Goal: Information Seeking & Learning: Learn about a topic

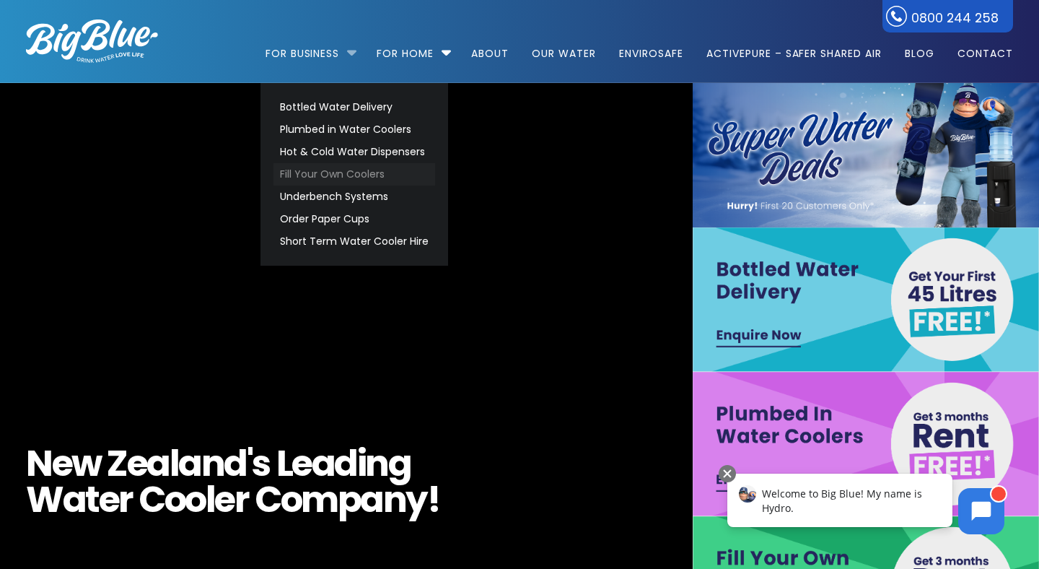
click at [340, 167] on link "Fill Your Own Coolers" at bounding box center [355, 174] width 162 height 22
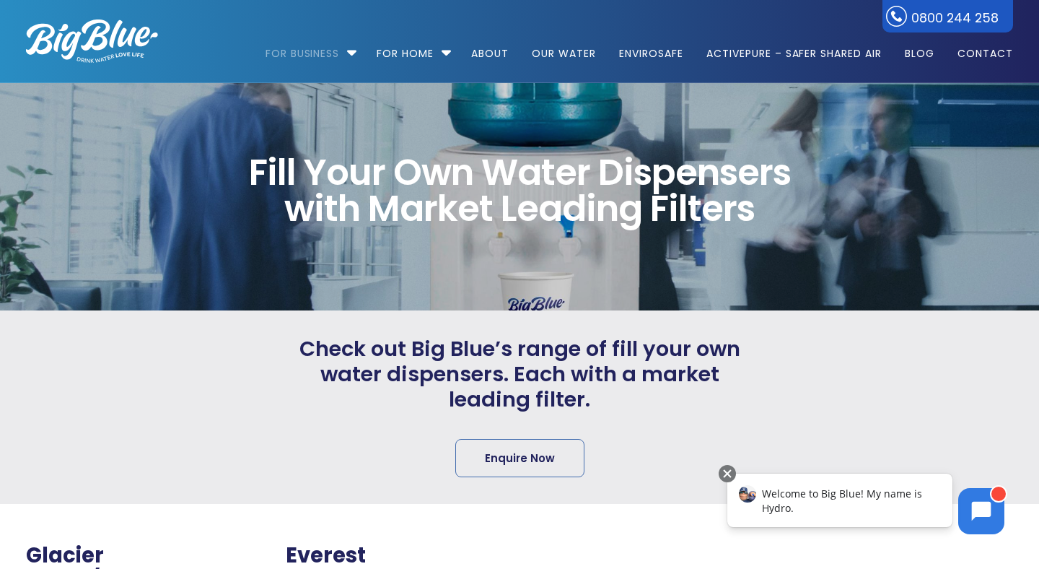
click at [100, 36] on img at bounding box center [92, 40] width 132 height 43
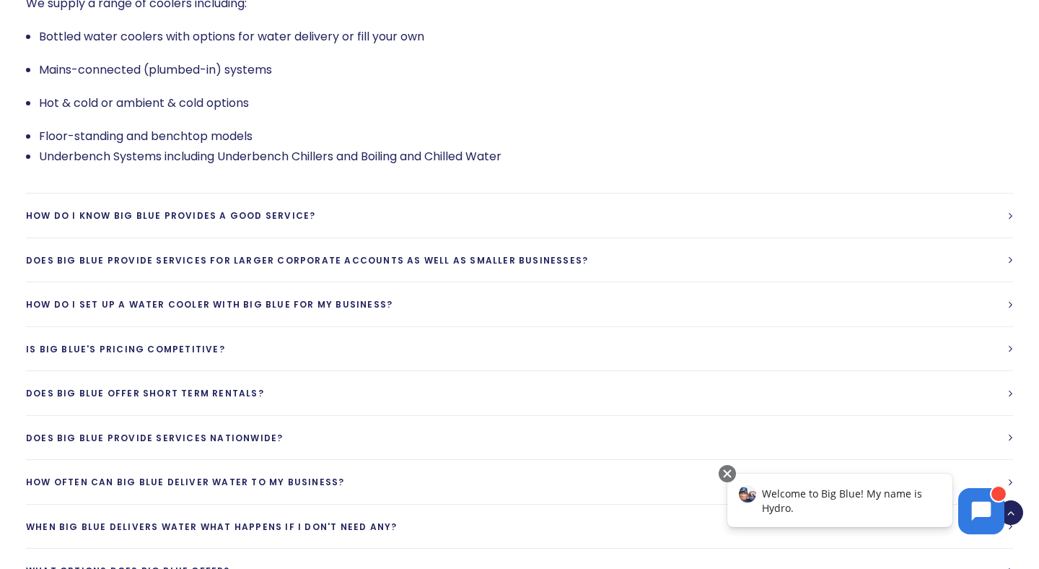
scroll to position [2981, 0]
click at [608, 124] on div "We supply a range of coolers including: Bottled water coolers with options for …" at bounding box center [519, 81] width 987 height 226
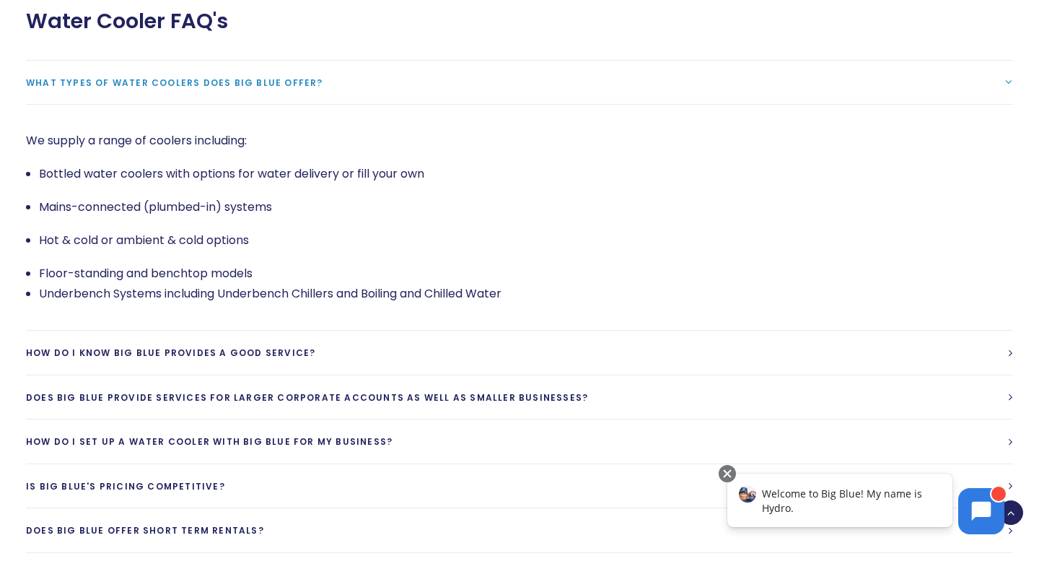
scroll to position [2805, 0]
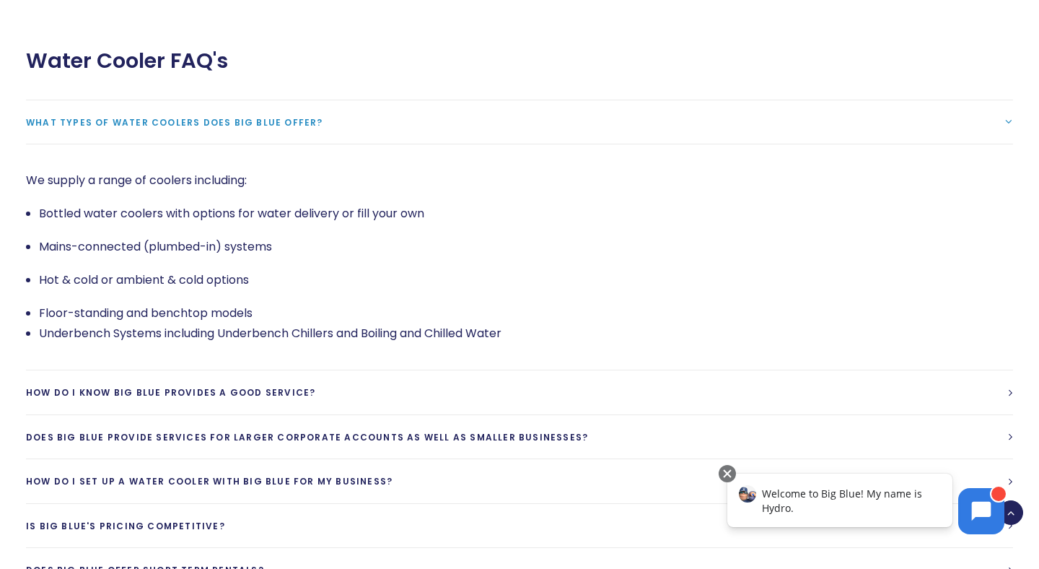
click at [377, 100] on link "What types of water coolers does Big Blue offer?" at bounding box center [519, 122] width 987 height 44
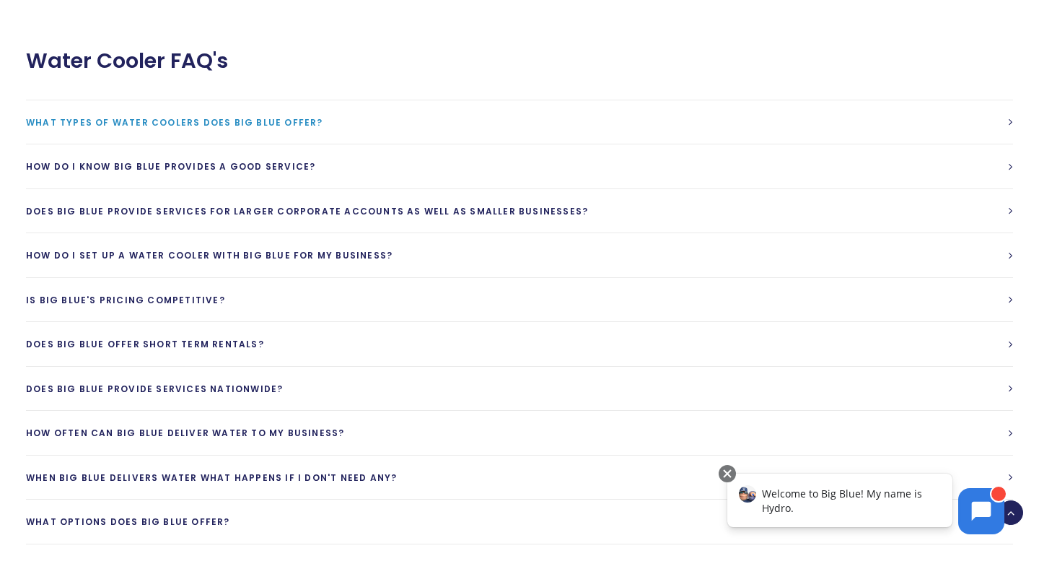
scroll to position [2720, 0]
